Goal: Task Accomplishment & Management: Manage account settings

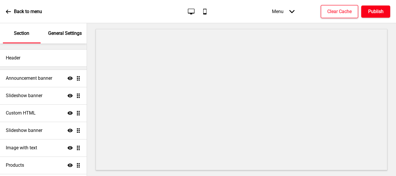
click at [374, 12] on h4 "Publish" at bounding box center [375, 11] width 15 height 6
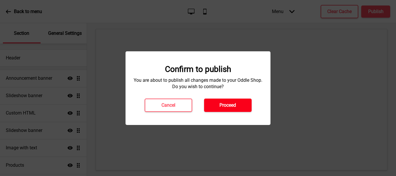
click at [237, 104] on button "Proceed" at bounding box center [227, 104] width 47 height 13
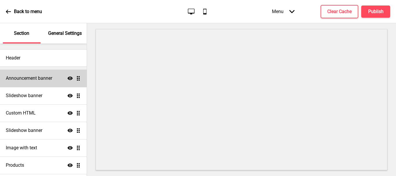
click at [28, 78] on h4 "Announcement banner" at bounding box center [29, 78] width 46 height 6
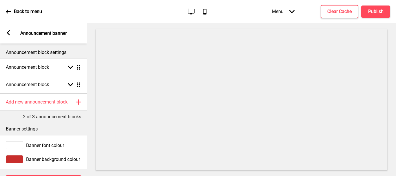
click at [10, 33] on rect at bounding box center [8, 32] width 5 height 5
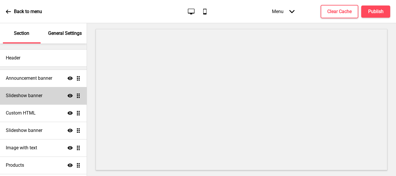
click at [44, 96] on div "Slideshow banner Show Drag" at bounding box center [43, 95] width 87 height 17
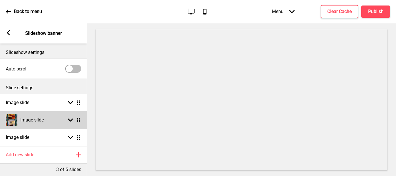
scroll to position [32, 0]
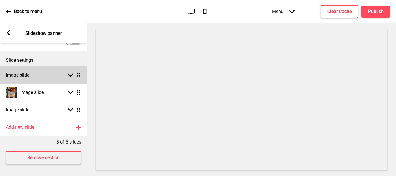
click at [72, 72] on rect at bounding box center [70, 74] width 5 height 5
select select "right"
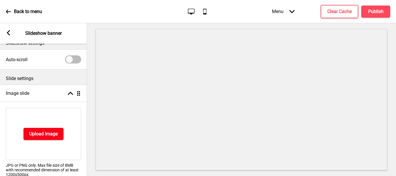
scroll to position [3, 0]
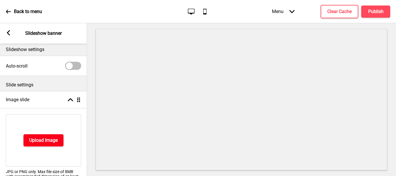
click at [52, 138] on h4 "Upload Image" at bounding box center [43, 140] width 28 height 6
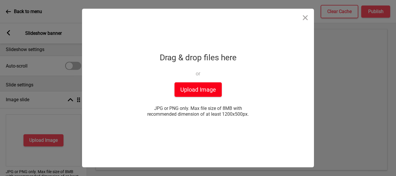
click at [199, 89] on button "Upload Image" at bounding box center [197, 89] width 47 height 14
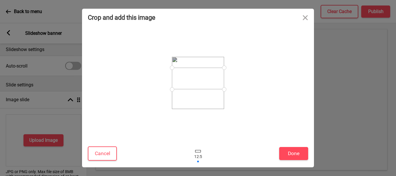
drag, startPoint x: 186, startPoint y: 85, endPoint x: 187, endPoint y: 81, distance: 4.2
click at [187, 81] on div at bounding box center [198, 78] width 52 height 22
click at [294, 154] on button "Done" at bounding box center [293, 153] width 29 height 13
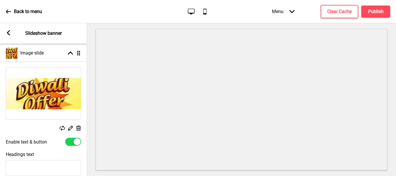
scroll to position [90, 0]
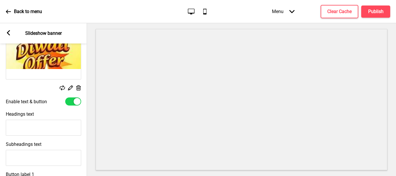
click at [75, 100] on div at bounding box center [77, 101] width 7 height 7
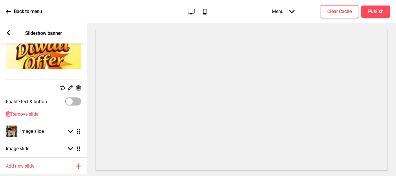
click at [75, 100] on div at bounding box center [73, 101] width 16 height 8
checkbox input "true"
select select "right"
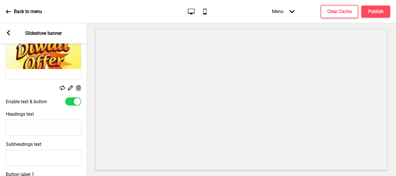
click at [78, 89] on icon at bounding box center [78, 87] width 5 height 5
